Goal: Task Accomplishment & Management: Manage account settings

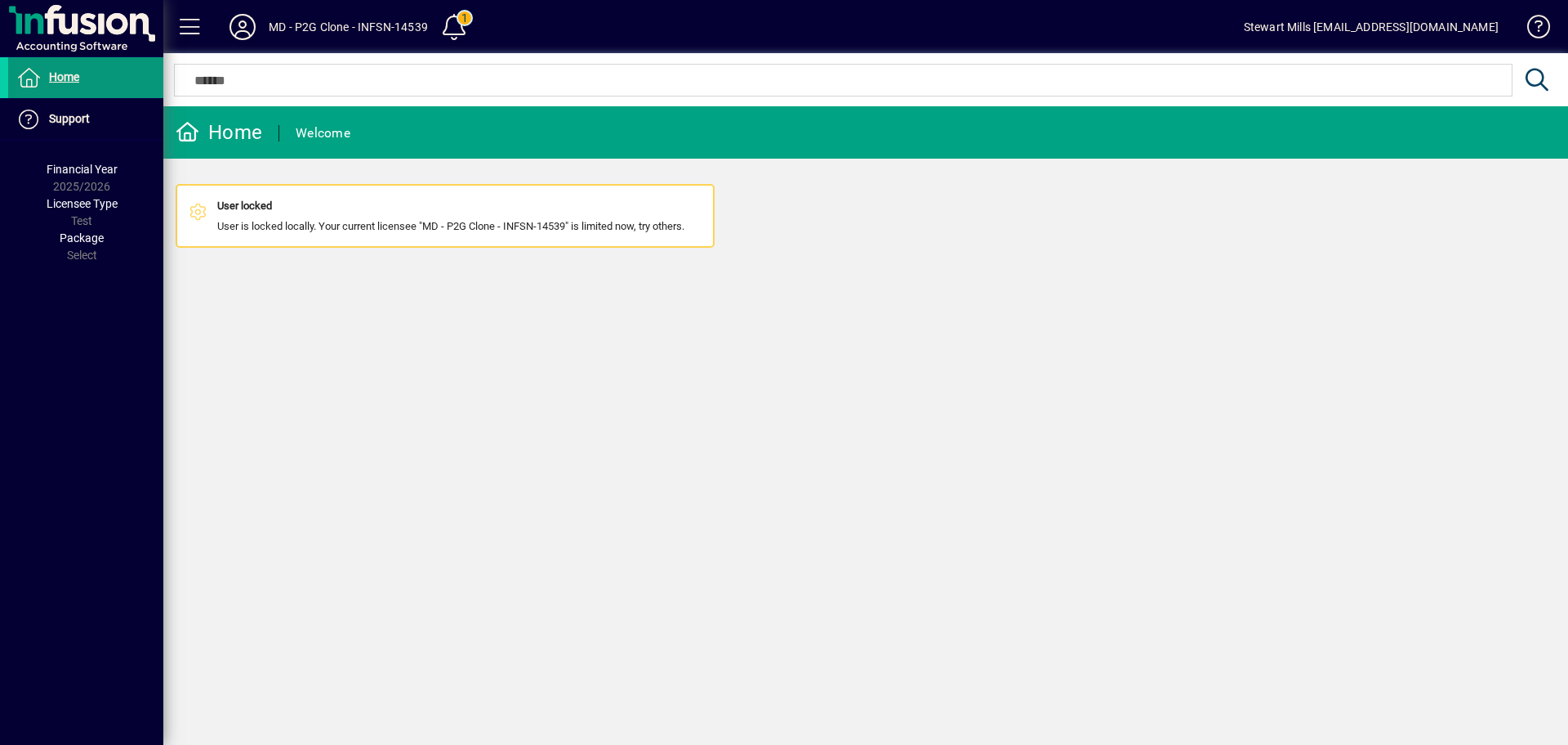
click at [71, 82] on span "Home" at bounding box center [64, 77] width 30 height 13
click at [451, 17] on span at bounding box center [454, 27] width 39 height 40
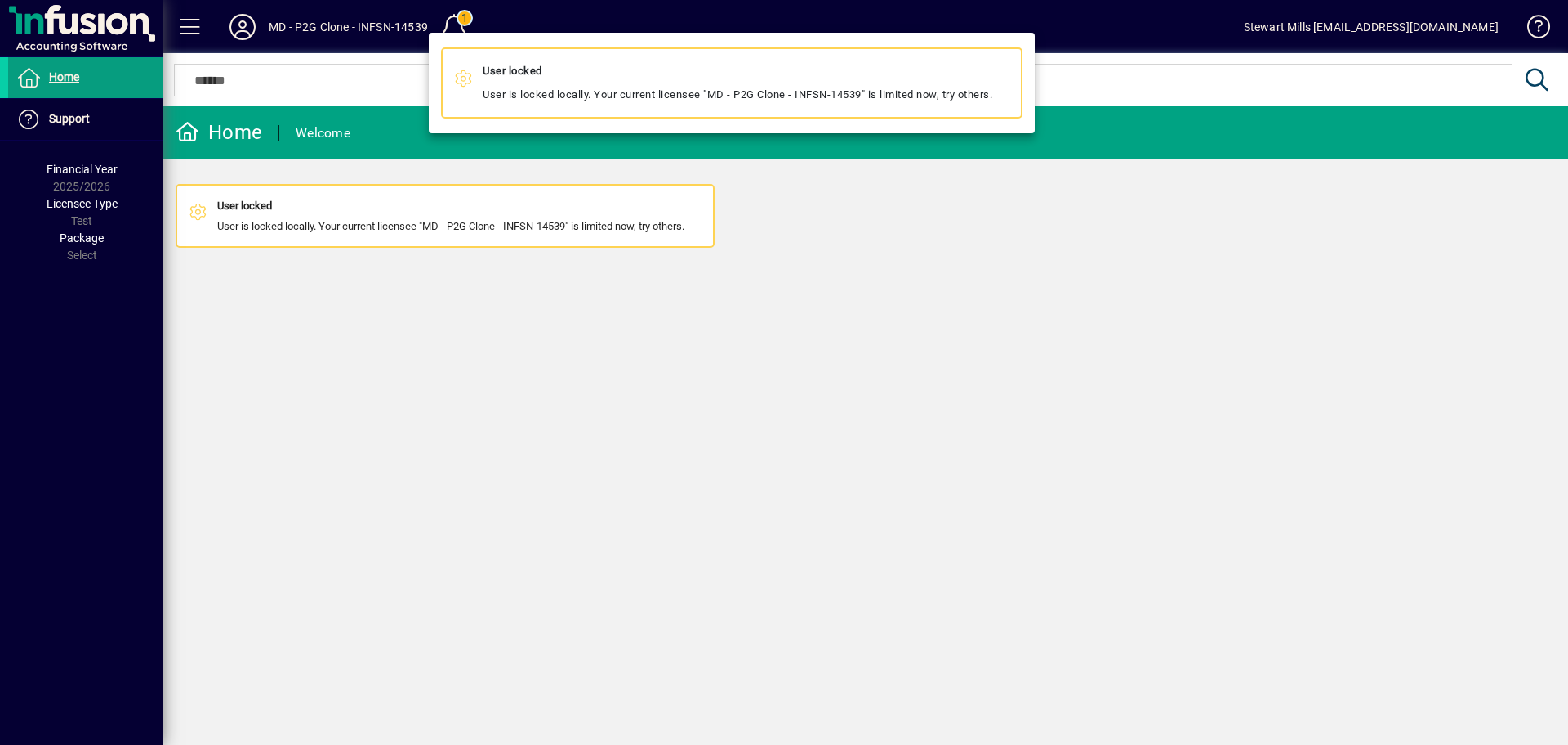
click at [458, 89] on mat-icon at bounding box center [464, 80] width 19 height 19
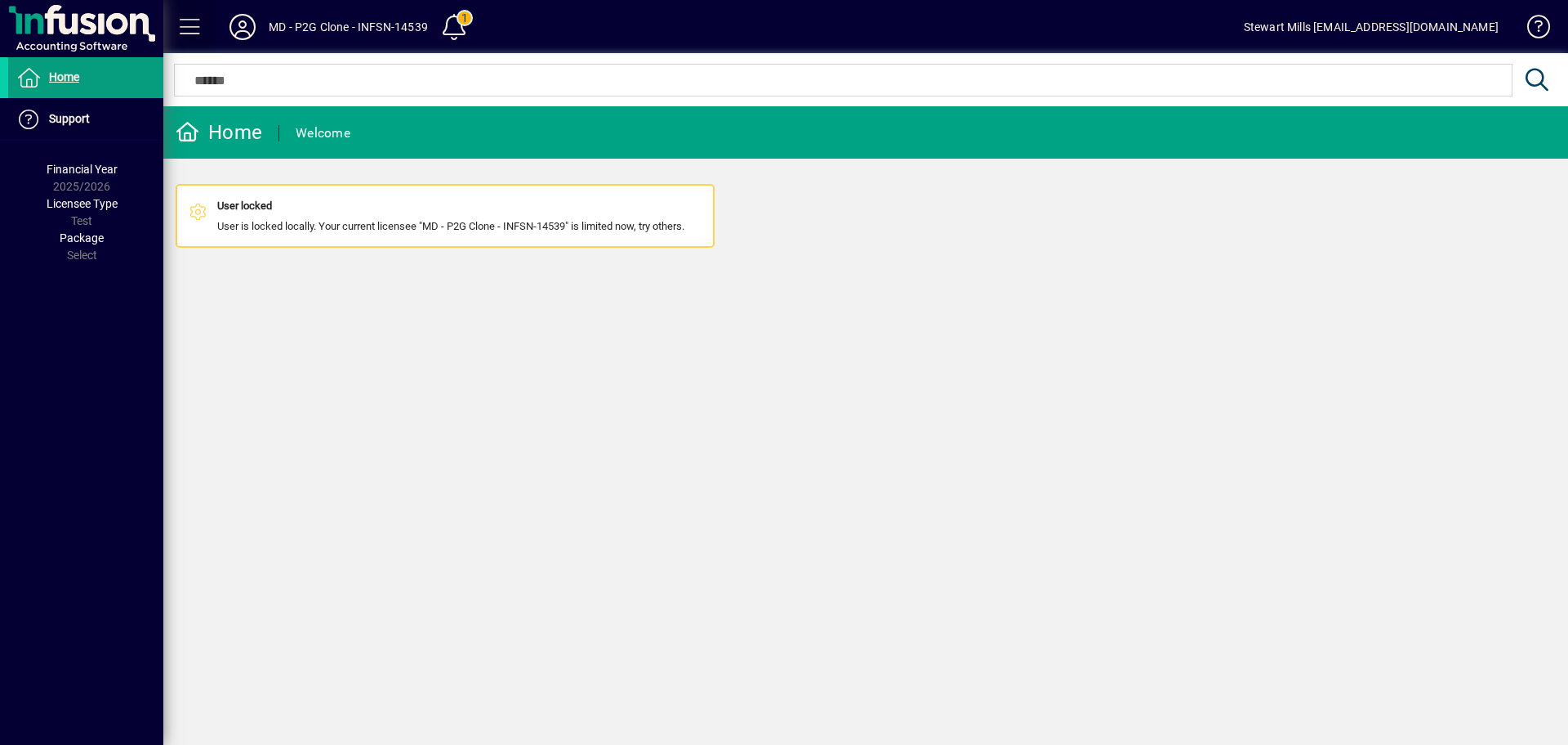
click at [186, 27] on span at bounding box center [190, 27] width 39 height 40
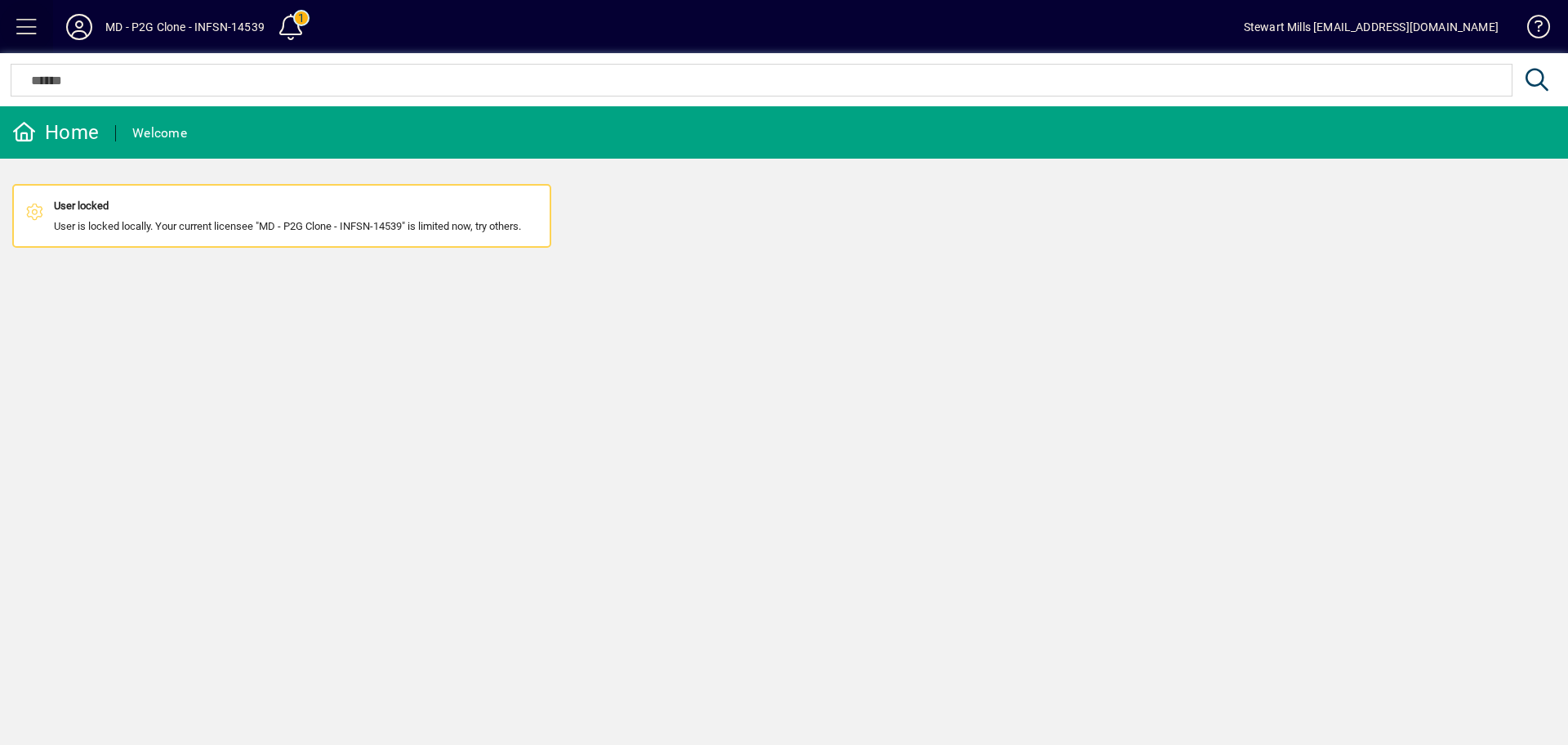
click at [38, 32] on span at bounding box center [27, 27] width 39 height 40
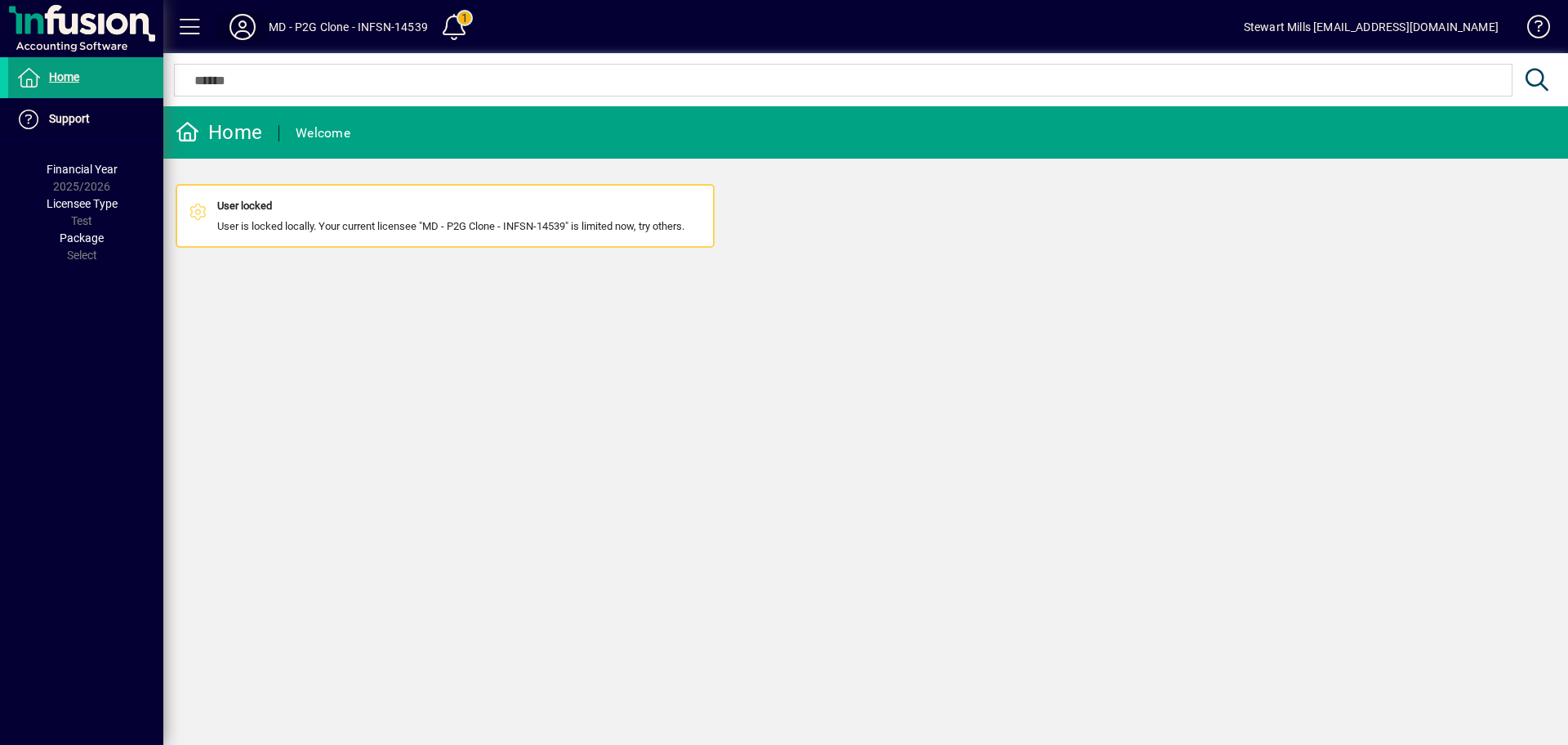
click at [248, 35] on icon at bounding box center [243, 26] width 33 height 26
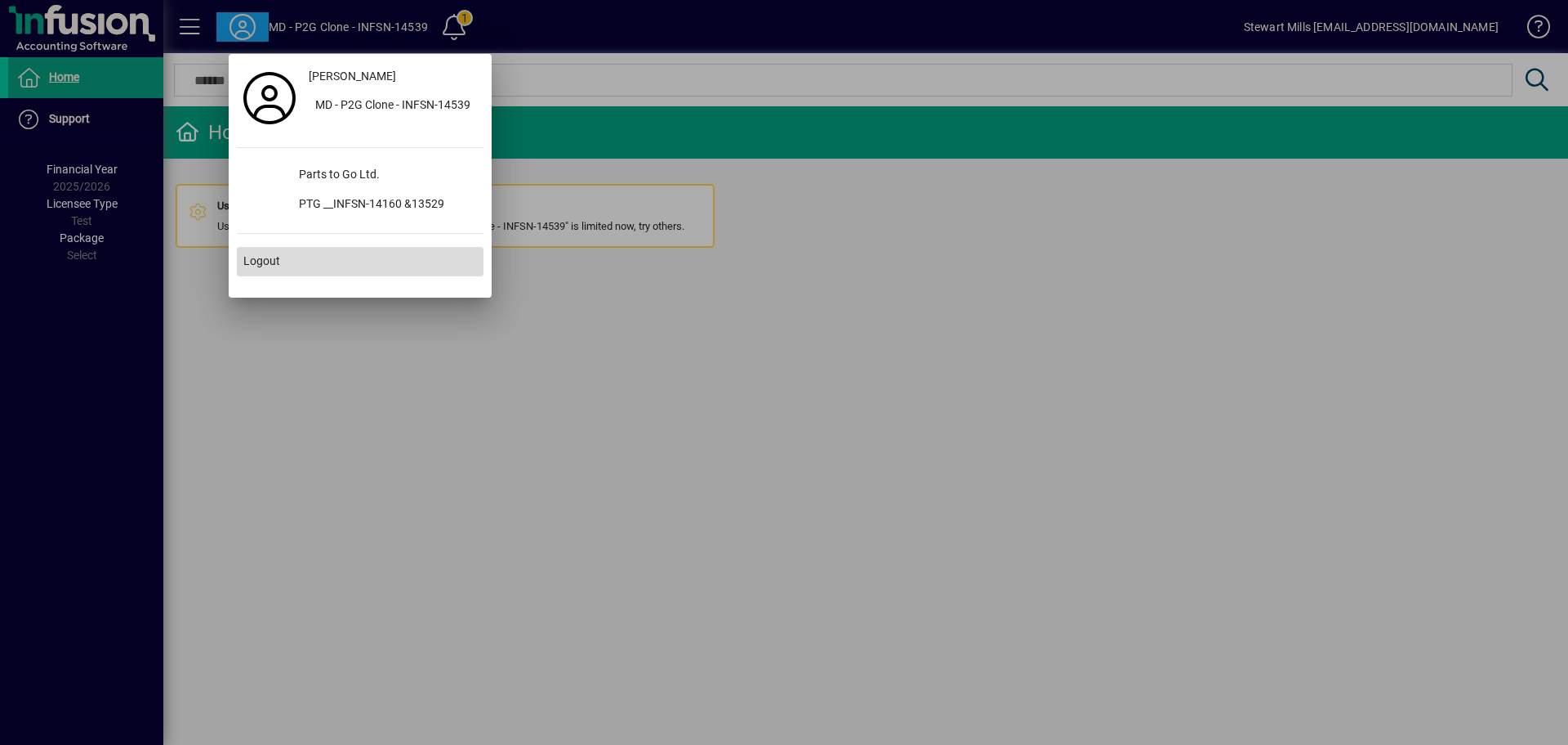
click at [275, 252] on span at bounding box center [360, 261] width 247 height 40
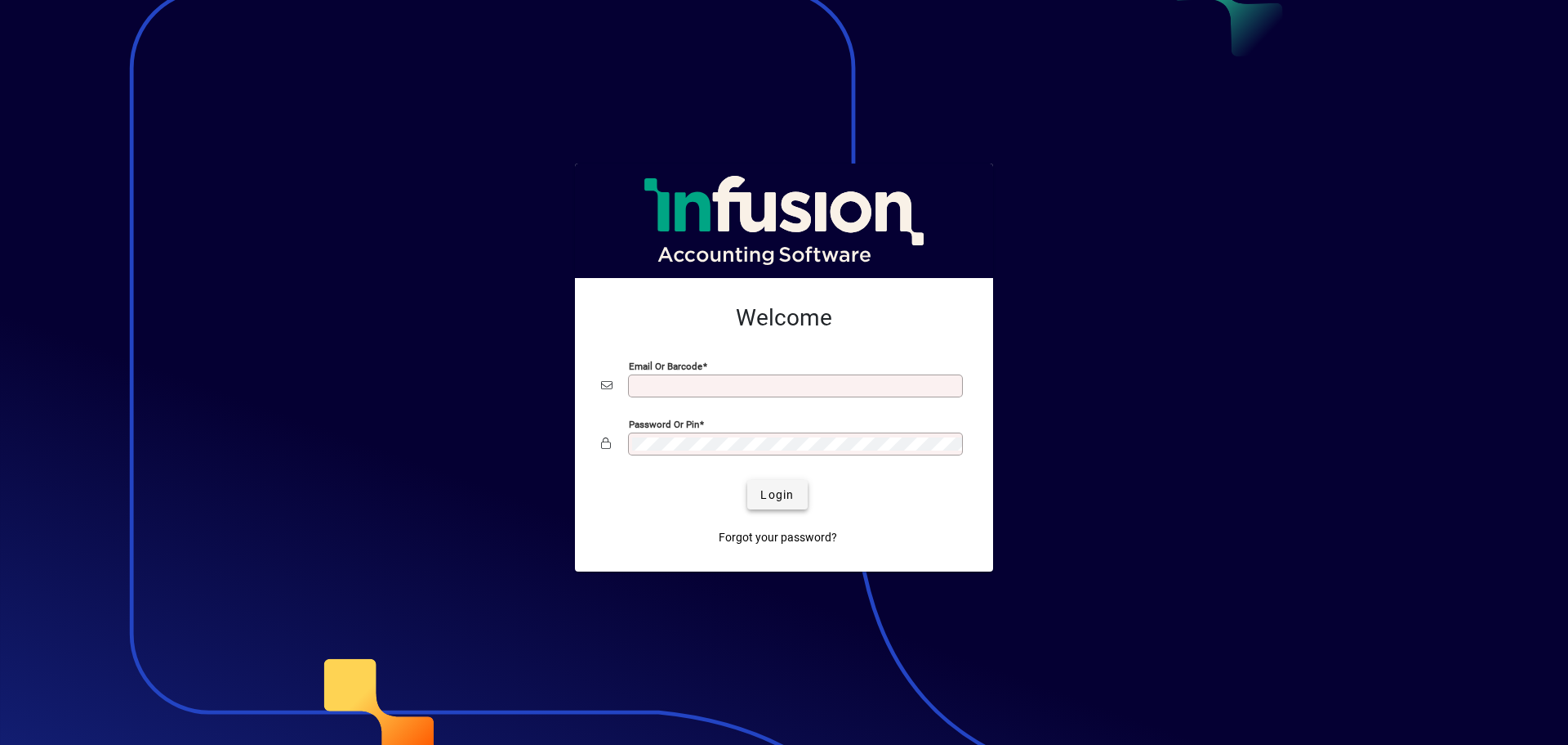
type input "**********"
click at [778, 487] on span "Login" at bounding box center [776, 495] width 34 height 17
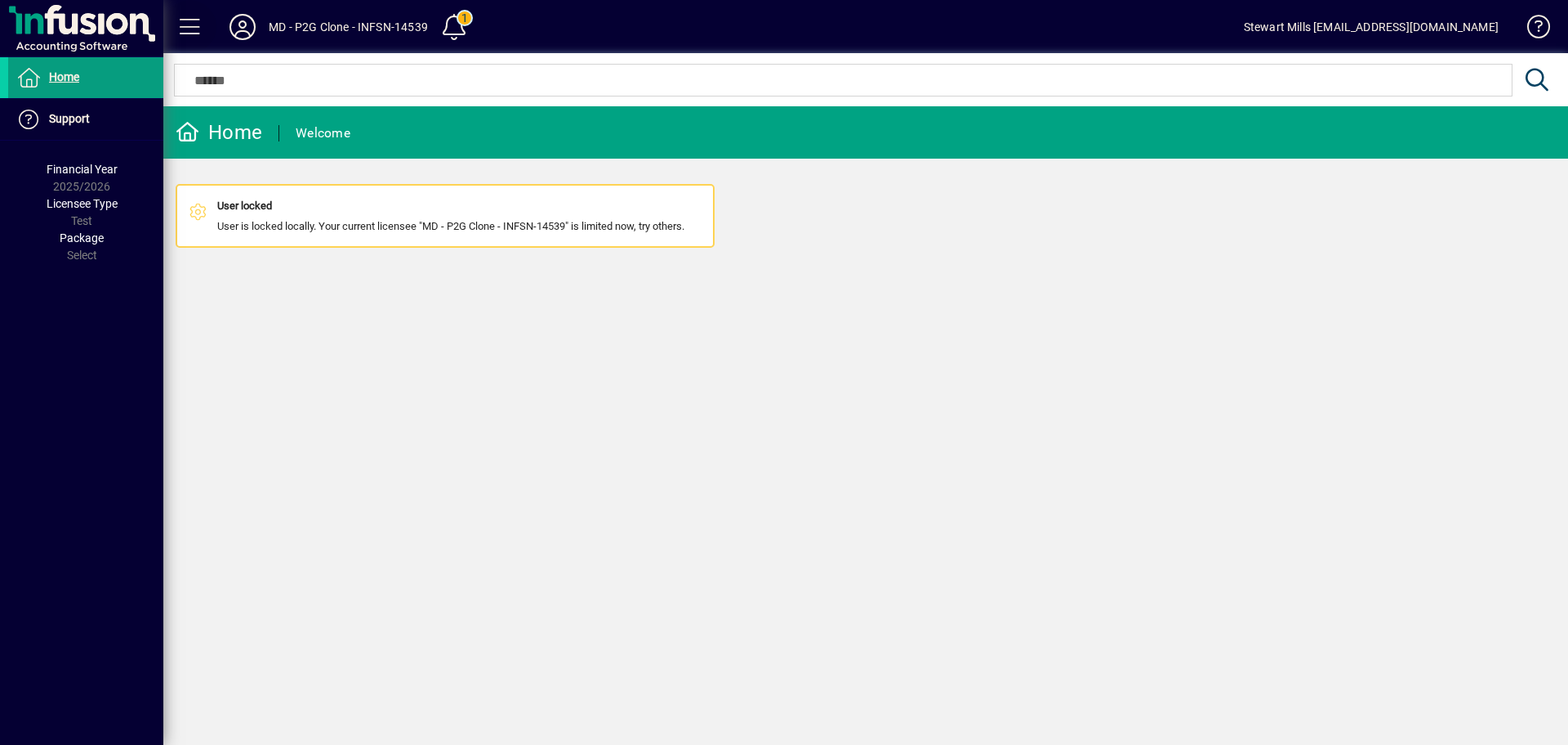
click at [193, 22] on span at bounding box center [190, 27] width 39 height 40
click at [240, 28] on icon at bounding box center [243, 26] width 33 height 26
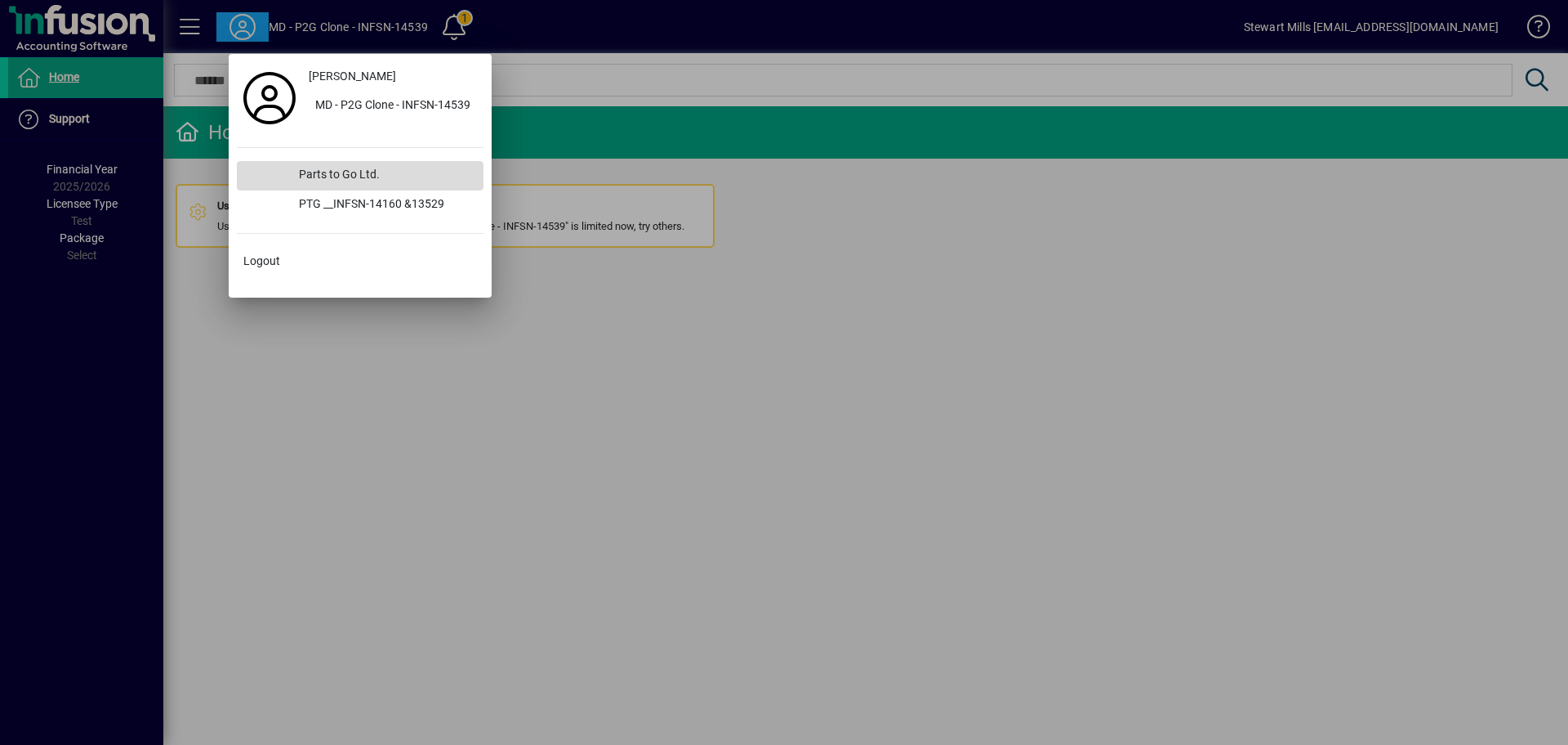
click at [338, 170] on div "Parts to Go Ltd." at bounding box center [384, 175] width 197 height 30
